Goal: Find specific page/section: Find specific page/section

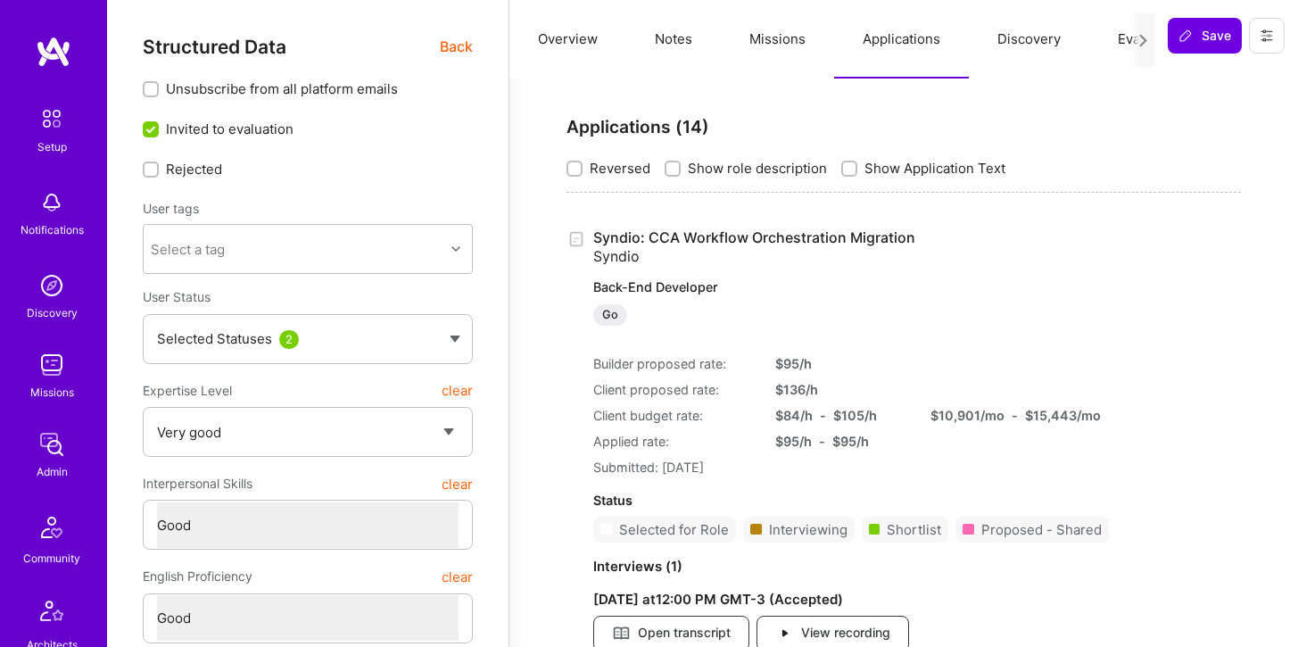
select select "5"
select select "4"
select select "6"
select select "PT"
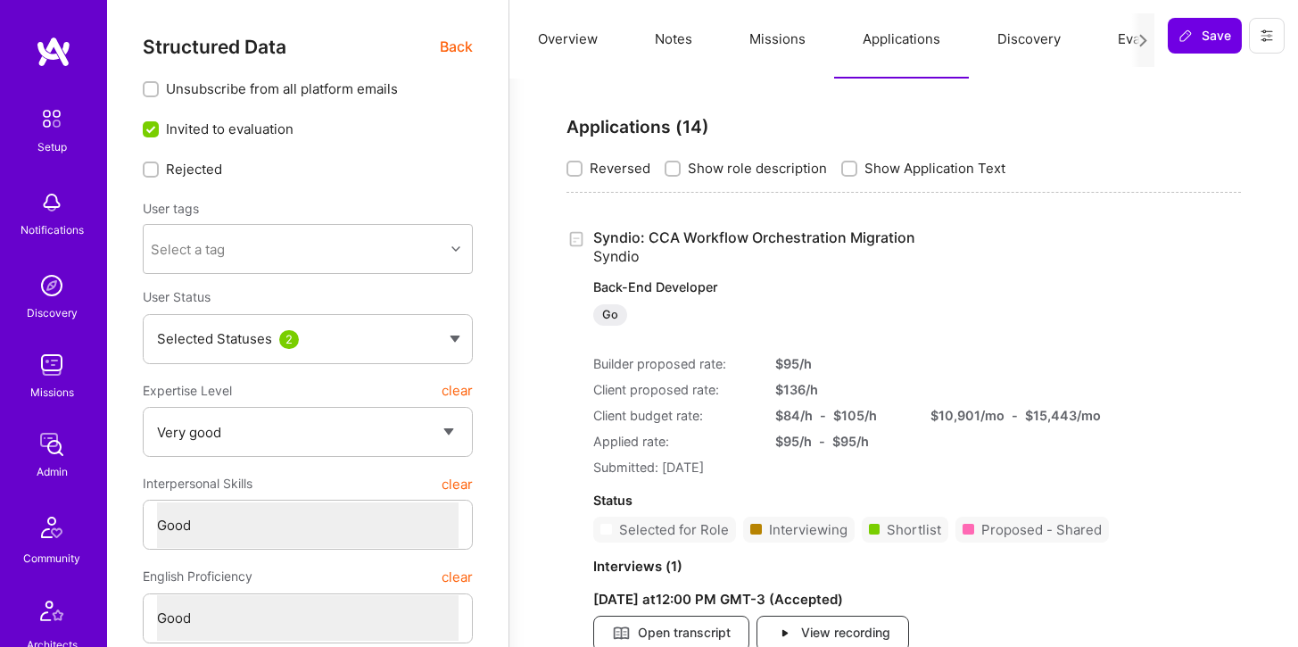
select select "Not Available"
select select "3 Months"
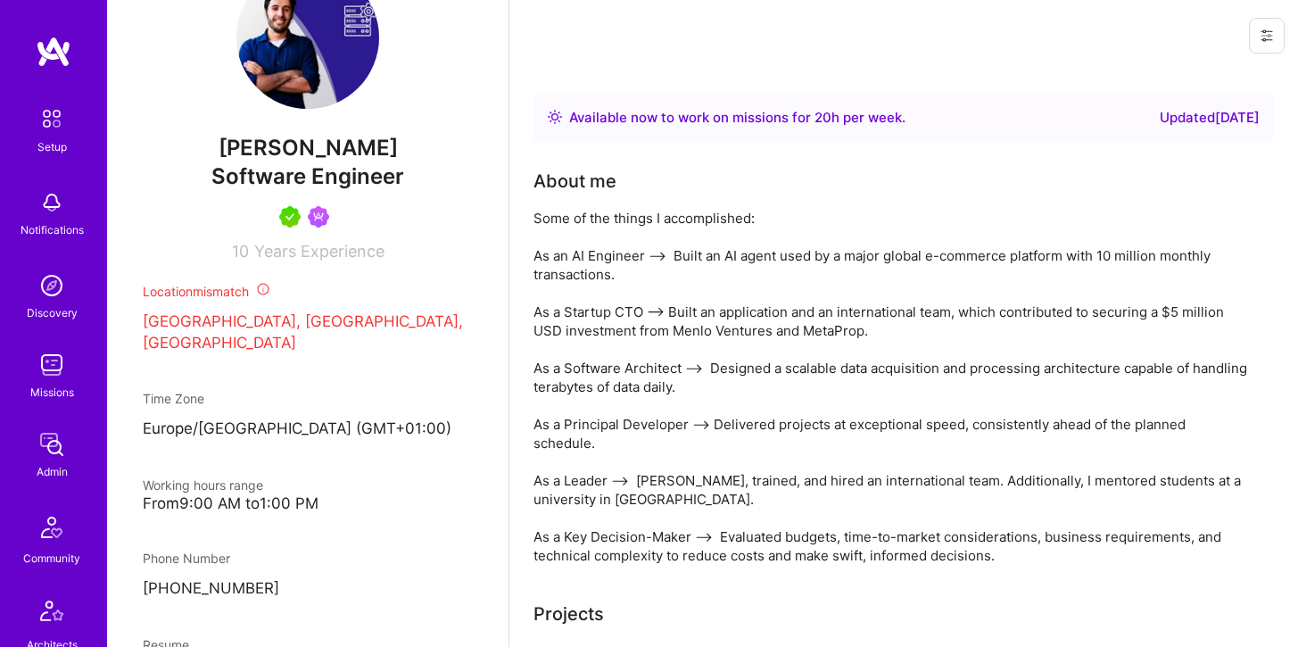
scroll to position [451, 0]
